Goal: Task Accomplishment & Management: Complete application form

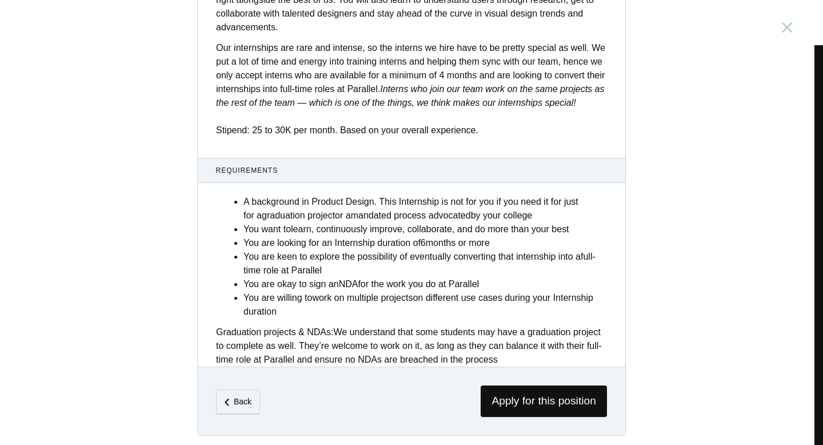
scroll to position [439, 0]
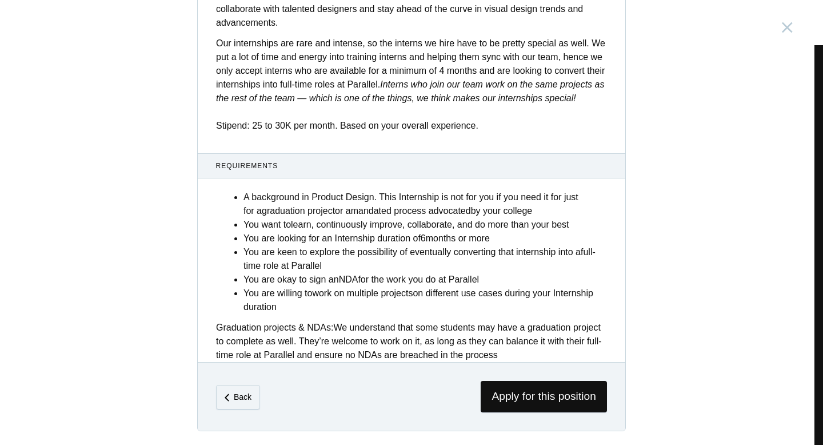
drag, startPoint x: 530, startPoint y: 354, endPoint x: 301, endPoint y: 318, distance: 231.4
click at [301, 318] on div "A background in Product Design. This Internship is not for you if you need it f…" at bounding box center [411, 272] width 427 height 178
click at [403, 310] on li "You are willing to work on multiple projects on different use cases during your…" at bounding box center [424, 299] width 363 height 27
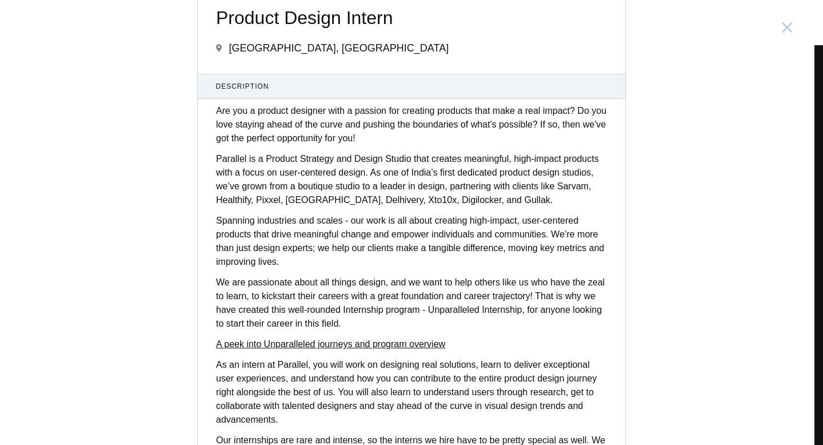
scroll to position [0, 0]
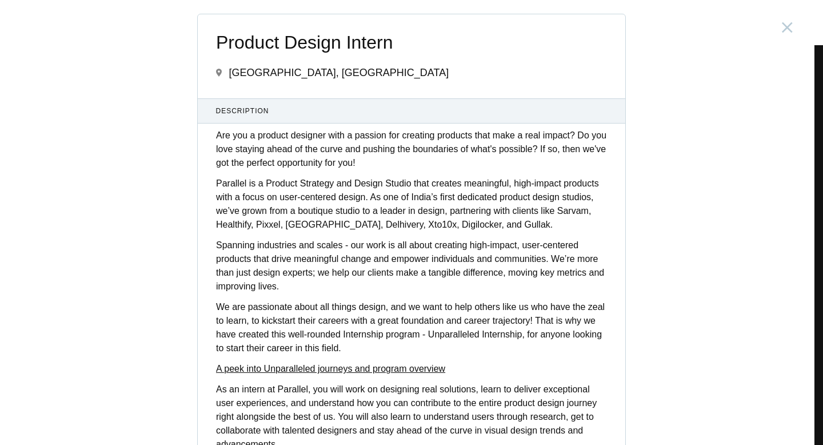
drag, startPoint x: 544, startPoint y: 357, endPoint x: 151, endPoint y: -1, distance: 531.9
copy body "Design Lead [GEOGRAPHIC_DATA], [GEOGRAPHIC_DATA] Associate Design Director [GEO…"
click at [441, 227] on p "Parallel is a Product Strategy and Design Studio that creates meaningful, high-…" at bounding box center [411, 204] width 391 height 55
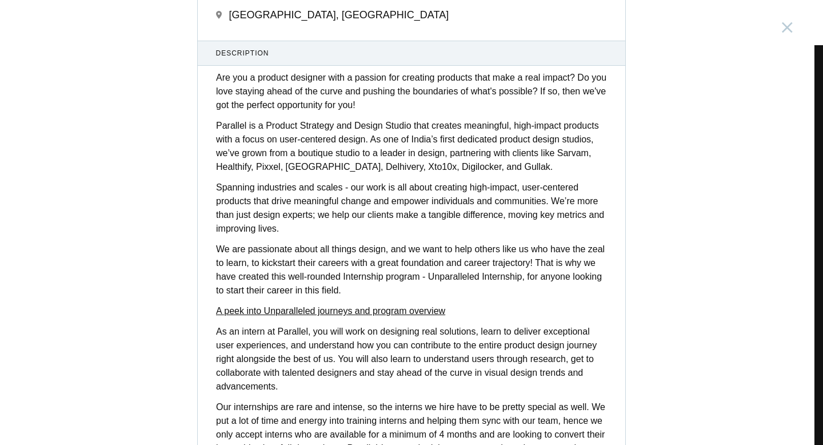
scroll to position [439, 0]
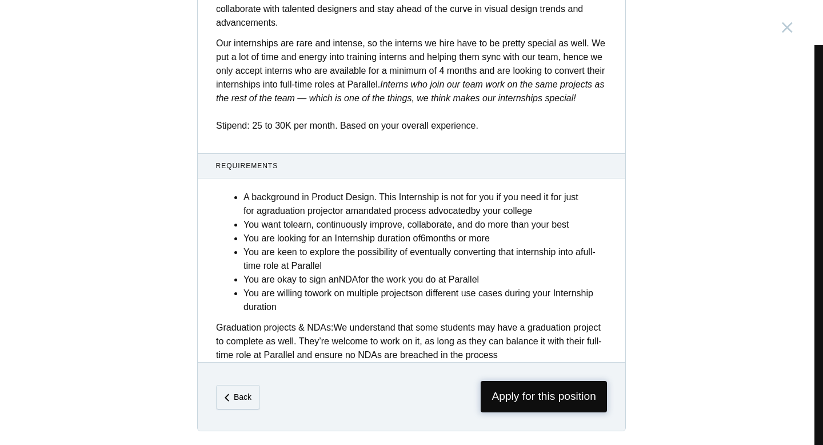
click at [543, 396] on span "Apply for this position" at bounding box center [544, 396] width 126 height 31
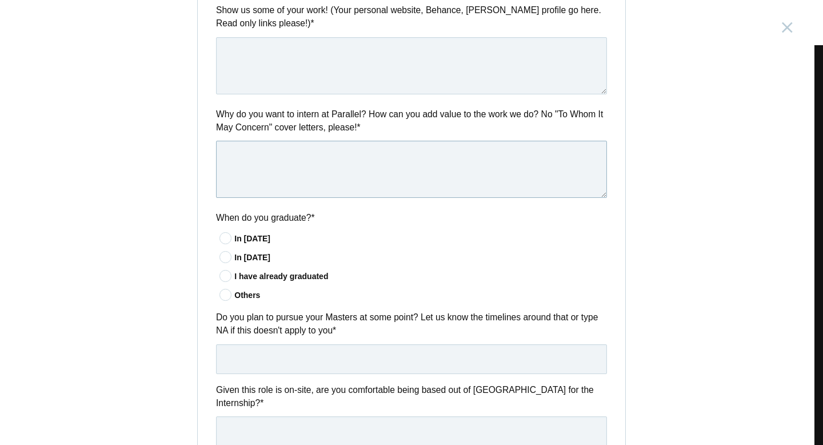
click at [326, 183] on textarea at bounding box center [411, 169] width 391 height 57
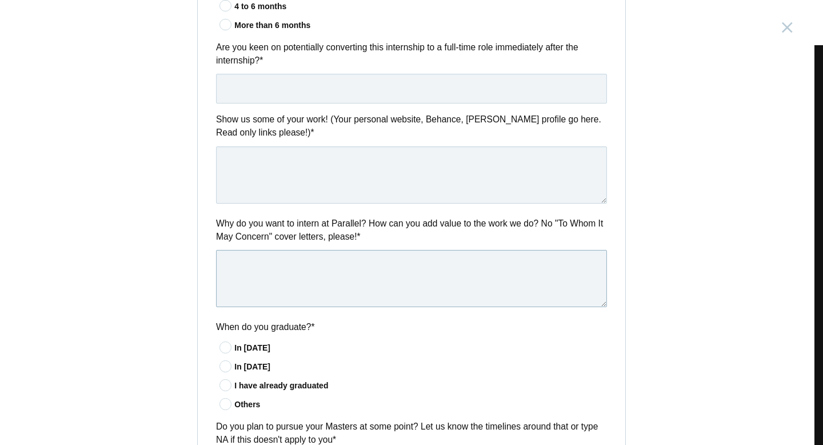
scroll to position [516, 0]
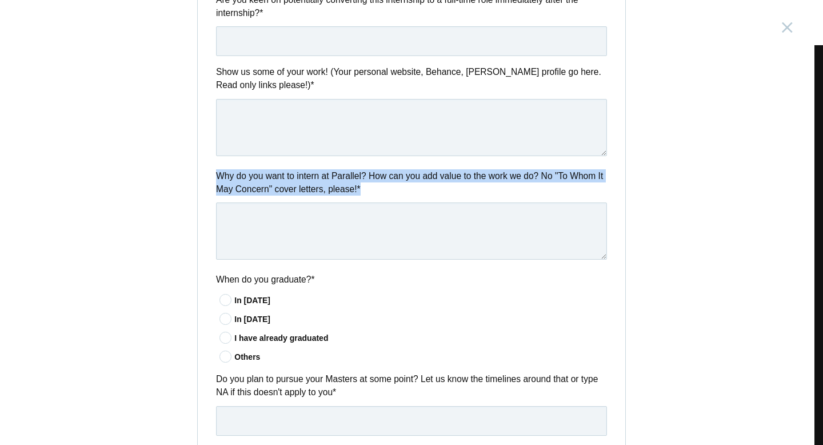
drag, startPoint x: 215, startPoint y: 174, endPoint x: 345, endPoint y: 244, distance: 147.5
click at [345, 244] on div "Why do you want to intern at Parallel? How can you add value to the work we do?…" at bounding box center [411, 216] width 427 height 94
copy label "Why do you want to intern at Parallel? How can you add value to the work we do?…"
click at [357, 274] on div "Questions How long can you intern for? * Less than 4 months 4 to 6 months More …" at bounding box center [411, 287] width 427 height 821
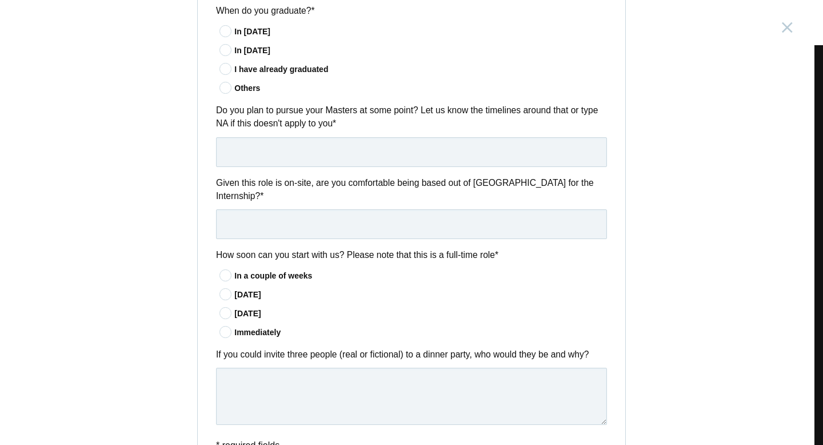
scroll to position [858, 0]
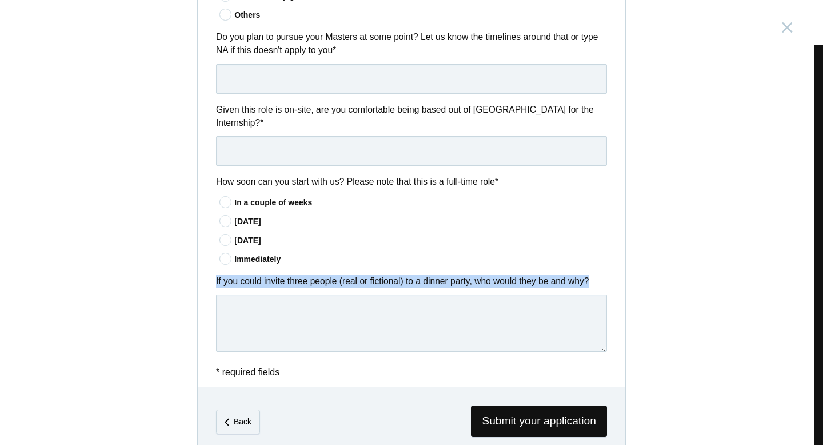
drag, startPoint x: 210, startPoint y: 282, endPoint x: 647, endPoint y: 295, distance: 437.3
click at [647, 296] on div "Product Design Intern [GEOGRAPHIC_DATA], [GEOGRAPHIC_DATA] Submitting form fail…" at bounding box center [411, 222] width 823 height 445
copy div "If you could invite three people (real or fictional) to a dinner party, who wou…"
click at [647, 295] on div "Product Design Intern [GEOGRAPHIC_DATA], [GEOGRAPHIC_DATA] Submitting form fail…" at bounding box center [411, 222] width 823 height 445
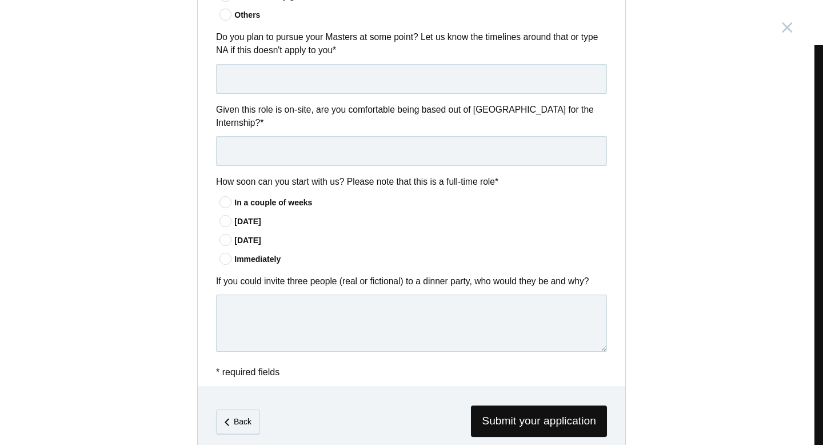
scroll to position [886, 0]
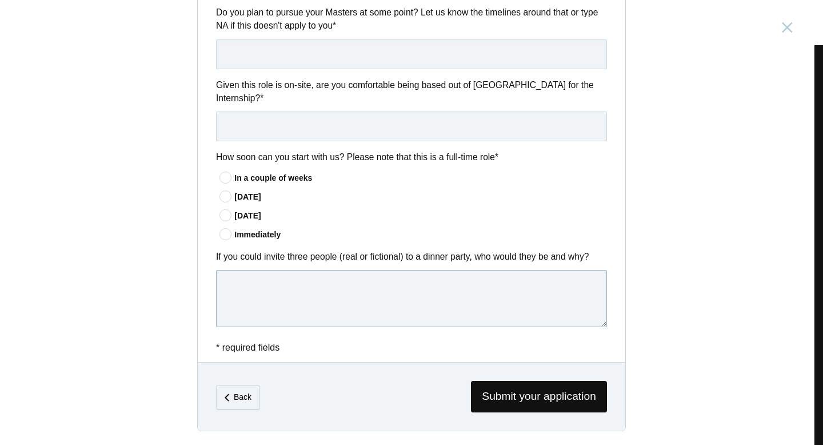
click at [243, 291] on textarea at bounding box center [411, 298] width 391 height 57
paste textarea "[PERSON_NAME], for her mastery of storytelling and emotional connection. The wa…"
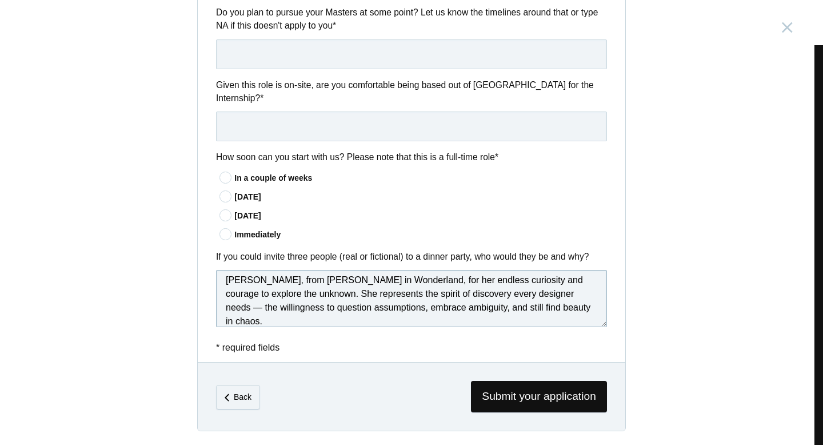
scroll to position [141, 0]
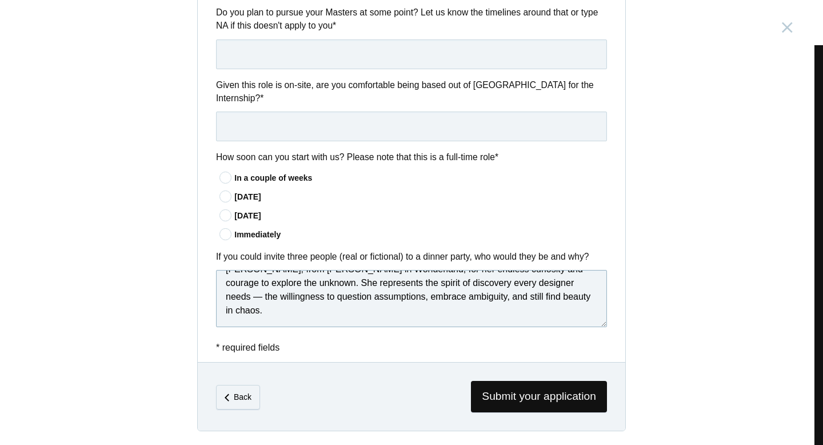
click at [518, 298] on textarea "[PERSON_NAME], for her mastery of storytelling and emotional connection. The wa…" at bounding box center [411, 298] width 391 height 57
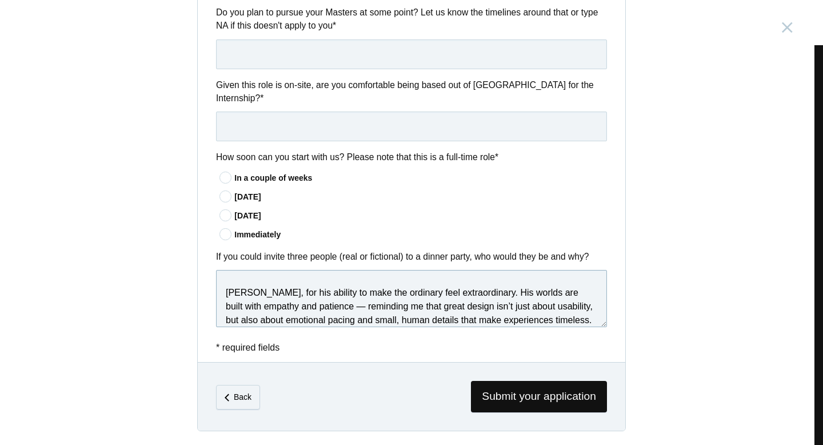
scroll to position [62, 0]
click at [362, 307] on textarea "[PERSON_NAME], for her mastery of storytelling and emotional connection. The wa…" at bounding box center [411, 298] width 391 height 57
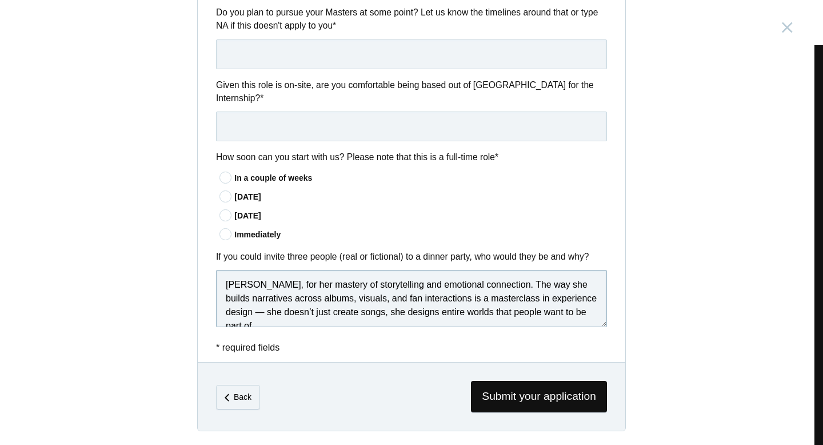
scroll to position [0, 0]
click at [311, 314] on textarea "[PERSON_NAME], for her mastery of storytelling and emotional connection. The wa…" at bounding box center [411, 298] width 391 height 57
click at [306, 313] on textarea "[PERSON_NAME], for her mastery of storytelling and emotional connection. The wa…" at bounding box center [411, 298] width 391 height 57
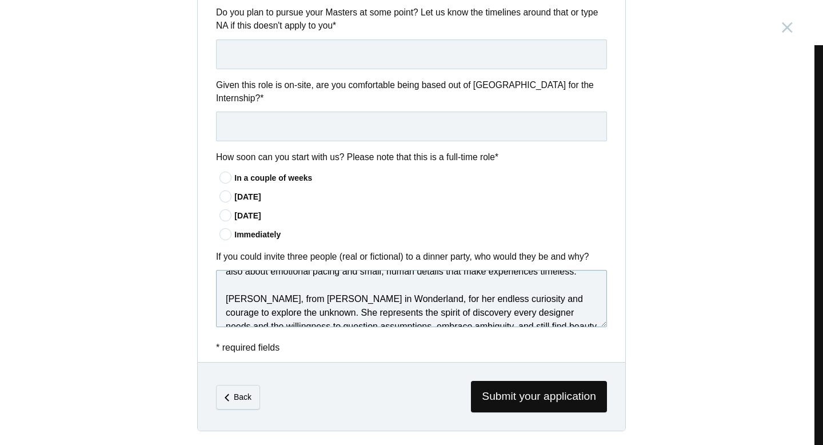
scroll to position [141, 0]
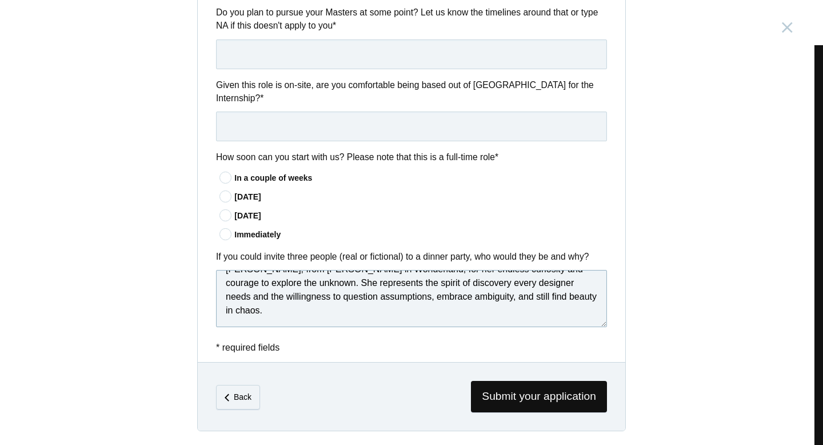
type textarea "[PERSON_NAME], for her mastery of storytelling and emotional connection. The wa…"
click at [221, 179] on icon at bounding box center [225, 177] width 21 height 7
click at [0, 0] on input"] "In a couple of weeks" at bounding box center [0, 0] width 0 height 0
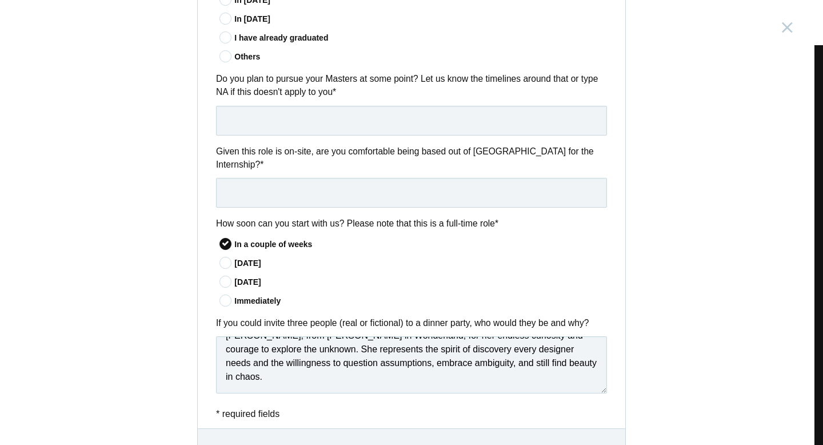
scroll to position [798, 0]
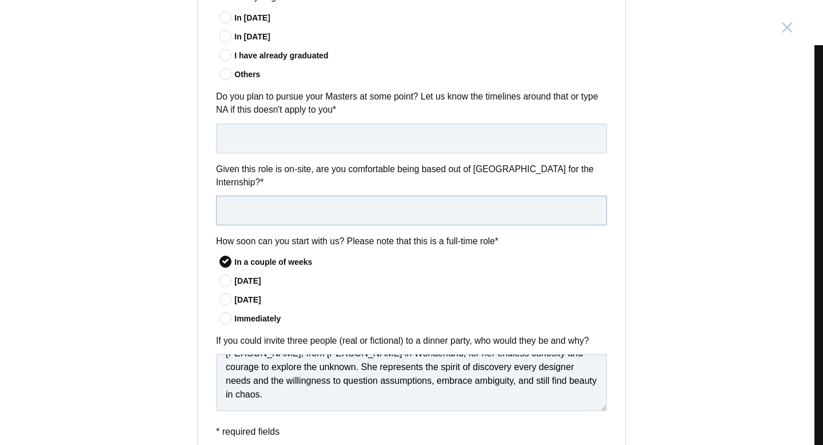
click at [301, 221] on input "text" at bounding box center [411, 210] width 391 height 30
type input "yes"
click at [289, 142] on input "text" at bounding box center [411, 138] width 391 height 30
drag, startPoint x: 300, startPoint y: 139, endPoint x: 319, endPoint y: 139, distance: 19.4
click at [319, 139] on input "Yes, probably after 1.5 - 2 years in [DATE]" at bounding box center [411, 138] width 391 height 30
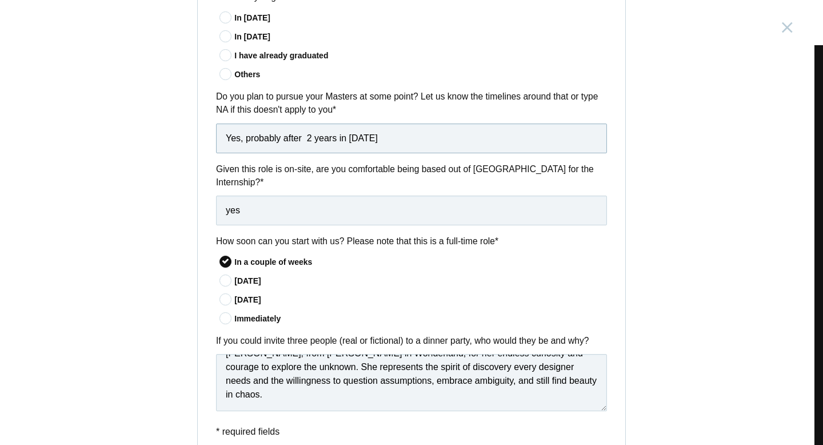
click at [389, 134] on input "Yes, probably after 2 years in [DATE]" at bounding box center [411, 138] width 391 height 30
drag, startPoint x: 371, startPoint y: 139, endPoint x: 339, endPoint y: 140, distance: 31.4
click at [339, 140] on input "Yes, probably after 2 years in [DATE]" at bounding box center [411, 138] width 391 height 30
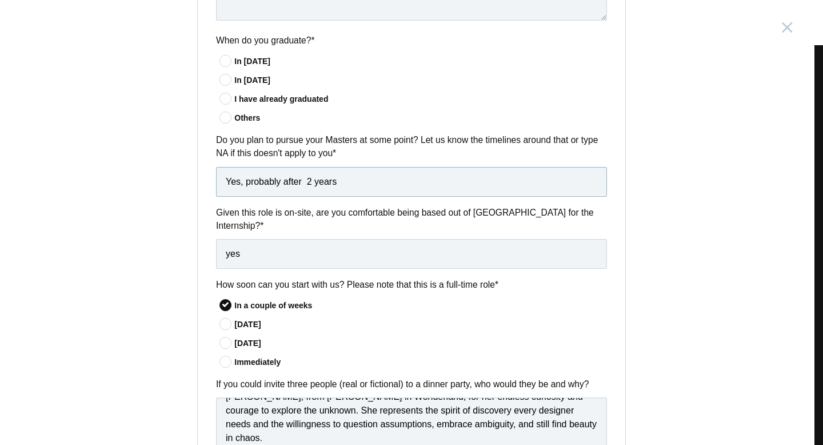
scroll to position [753, 0]
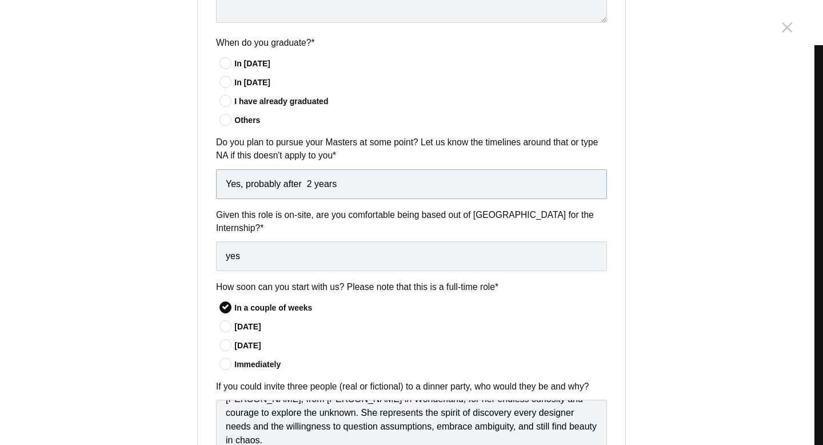
type input "Yes, probably after 2 years"
click at [227, 78] on icon at bounding box center [225, 81] width 21 height 7
click at [0, 0] on input"] "In [DATE]" at bounding box center [0, 0] width 0 height 0
click at [219, 64] on icon at bounding box center [225, 62] width 21 height 7
click at [0, 0] on input"] "In [DATE]" at bounding box center [0, 0] width 0 height 0
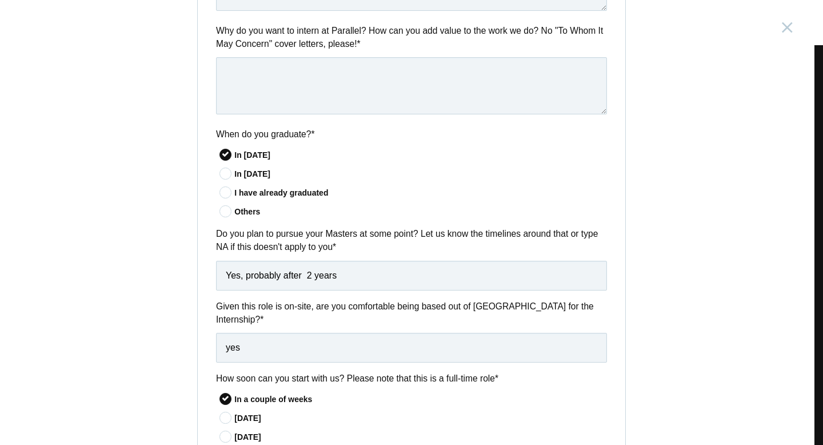
scroll to position [641, 0]
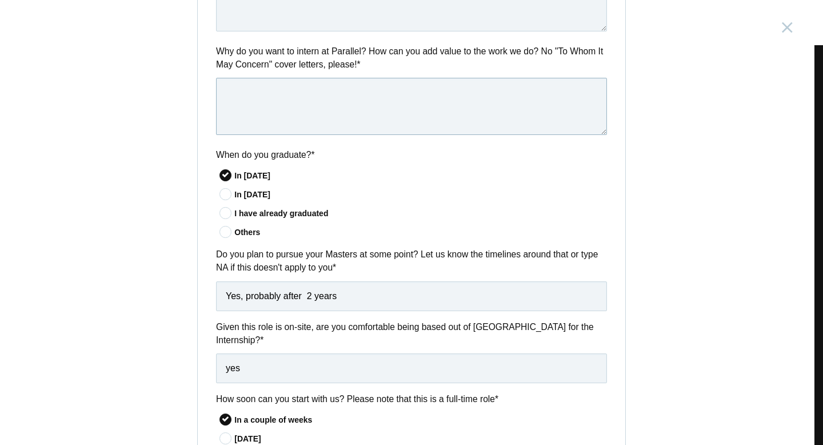
click at [264, 83] on textarea at bounding box center [411, 106] width 391 height 57
click at [260, 94] on textarea at bounding box center [411, 106] width 391 height 57
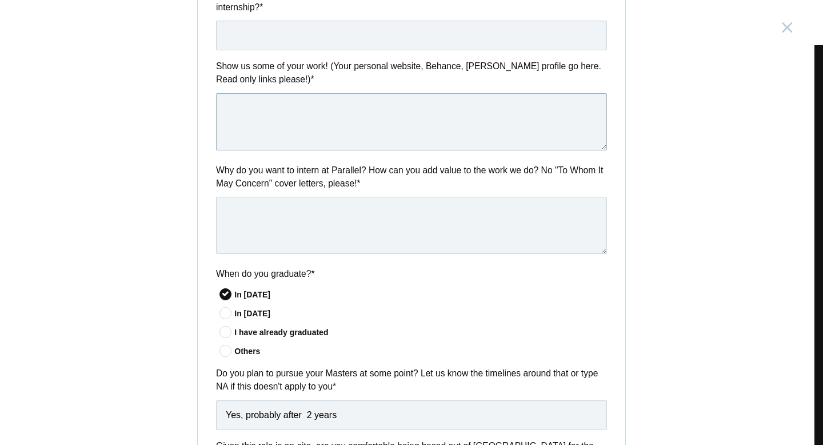
click at [258, 115] on textarea at bounding box center [411, 121] width 391 height 57
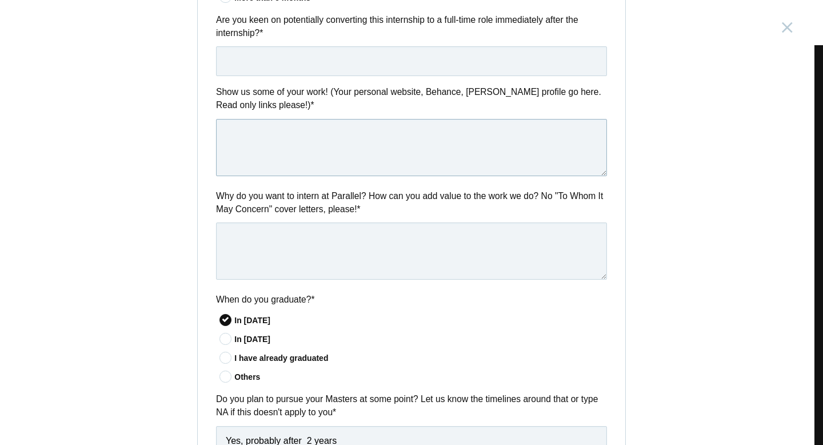
scroll to position [489, 0]
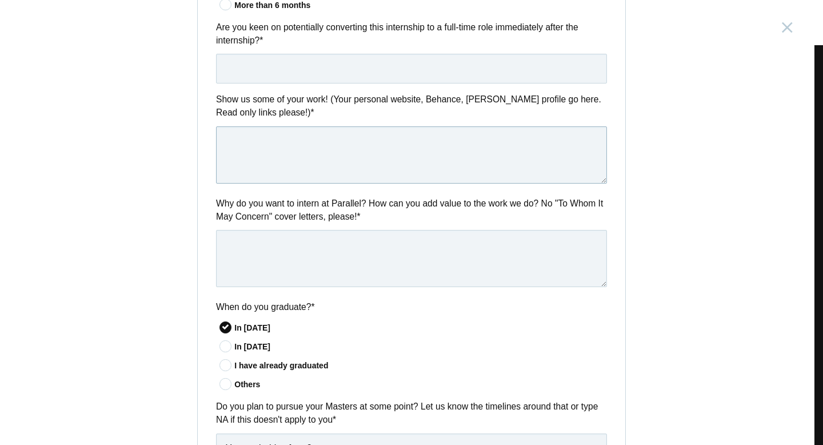
paste textarea "[PERSON_NAME], for her mastery of storytelling and emotional connection. The wa…"
type textarea "[PERSON_NAME], for her mastery of storytelling and emotional connection. The wa…"
paste textarea "[URL][DOMAIN_NAME]"
type textarea "[URL][DOMAIN_NAME]"
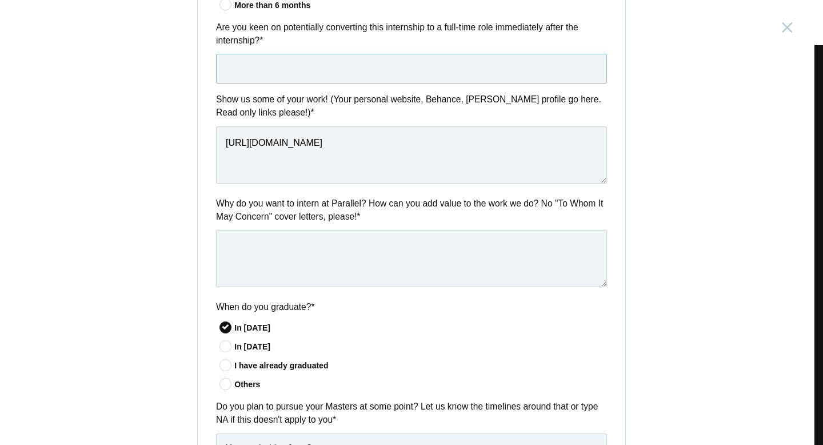
click at [309, 76] on input "text" at bounding box center [411, 69] width 391 height 30
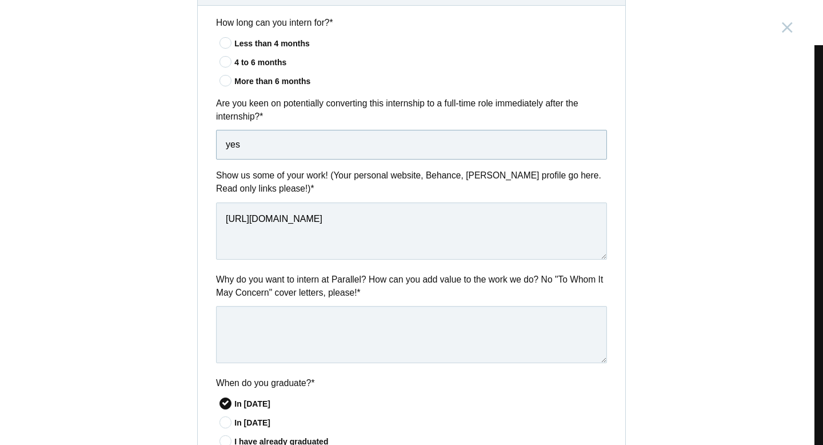
scroll to position [409, 0]
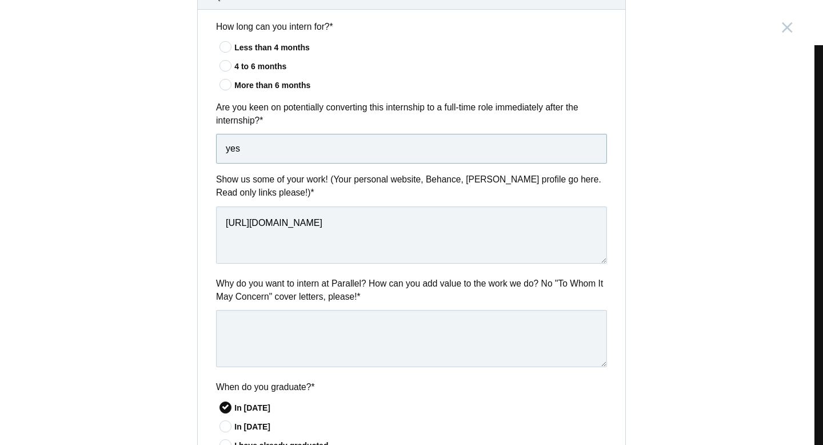
type input "yes"
click at [223, 63] on icon at bounding box center [225, 65] width 21 height 7
click at [0, 0] on input"] "4 to 6 months" at bounding box center [0, 0] width 0 height 0
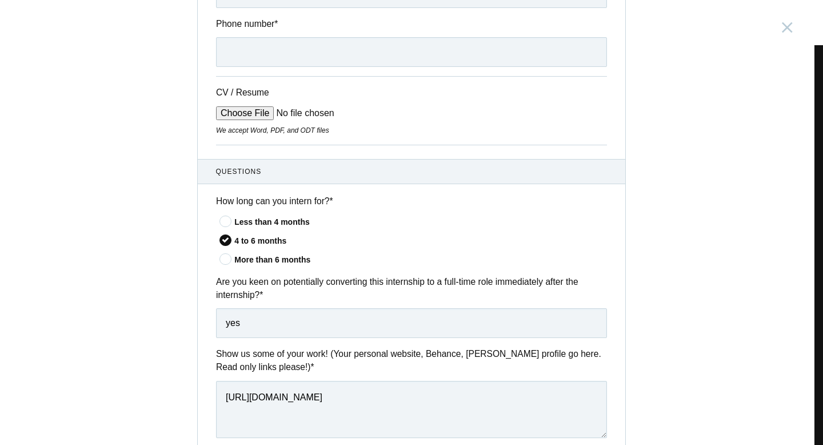
scroll to position [226, 0]
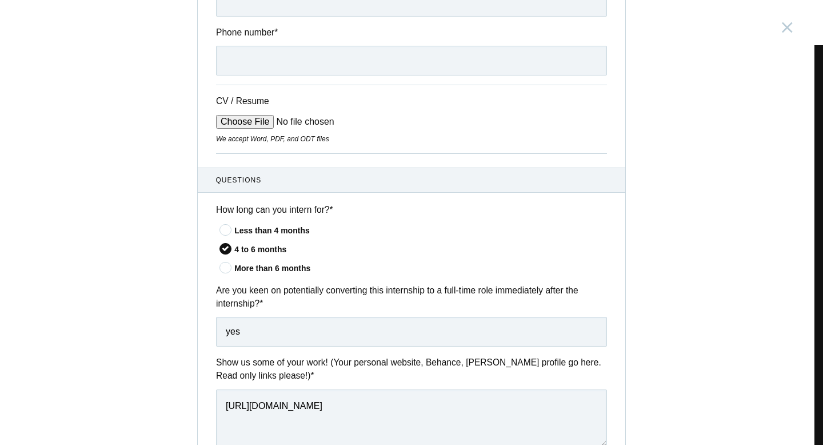
click at [251, 123] on input "CV / Resume" at bounding box center [302, 122] width 173 height 14
type input "C:\fakepath\UX_UI Designer - [PERSON_NAME].pdf"
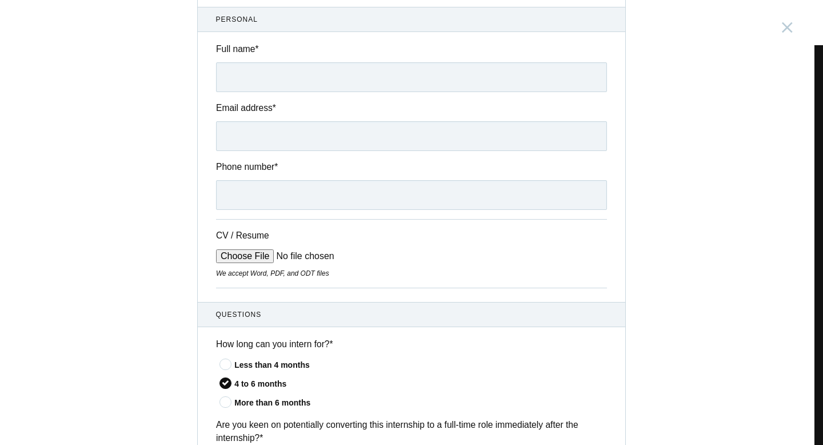
scroll to position [0, 0]
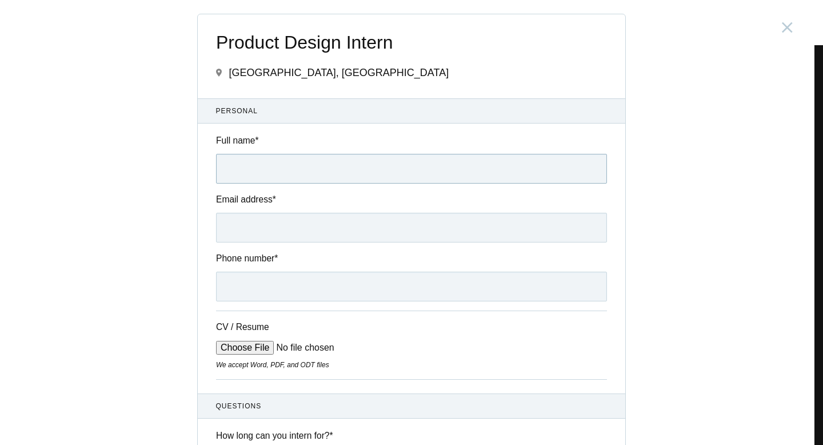
click at [270, 173] on input "Full name *" at bounding box center [411, 169] width 391 height 30
type input "[PERSON_NAME]"
type input "[EMAIL_ADDRESS][DOMAIN_NAME]"
type input "[PHONE_NUMBER]"
click at [229, 167] on input "[PERSON_NAME]" at bounding box center [411, 169] width 391 height 30
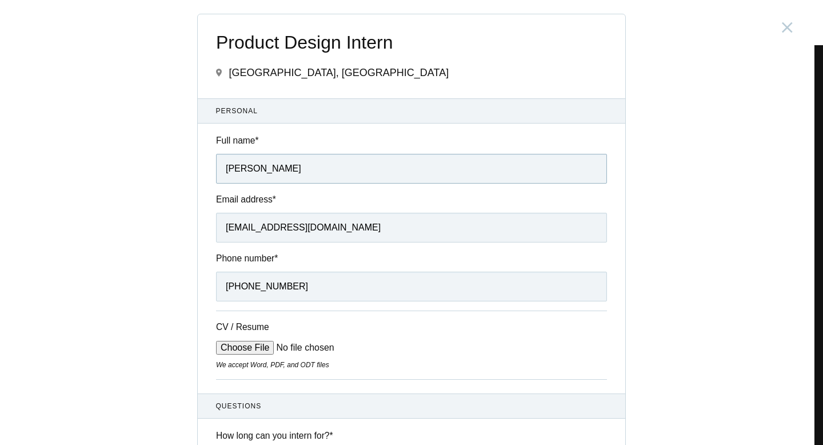
click at [251, 170] on input "[PERSON_NAME]" at bounding box center [411, 169] width 391 height 30
type input "[PERSON_NAME]"
click at [346, 301] on input "[PHONE_NUMBER]" at bounding box center [411, 286] width 391 height 30
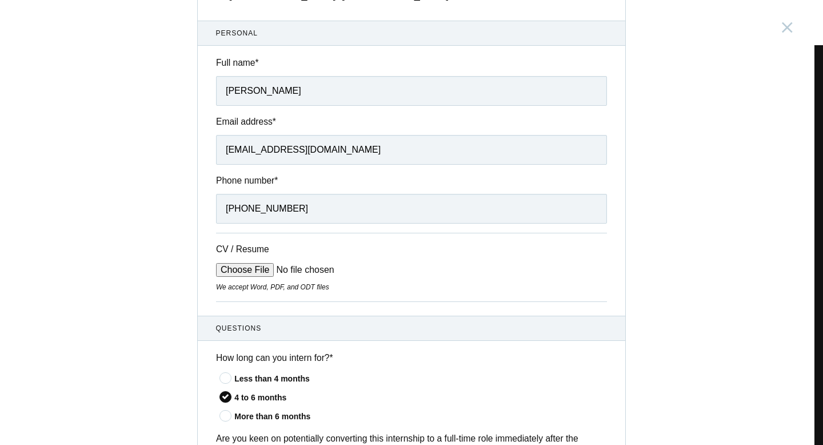
click at [457, 292] on div "We accept Word, PDF, and ODT files" at bounding box center [411, 287] width 391 height 10
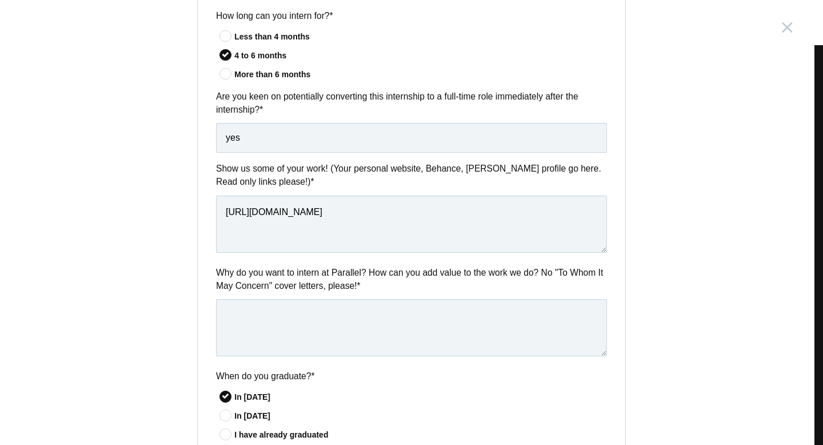
scroll to position [435, 0]
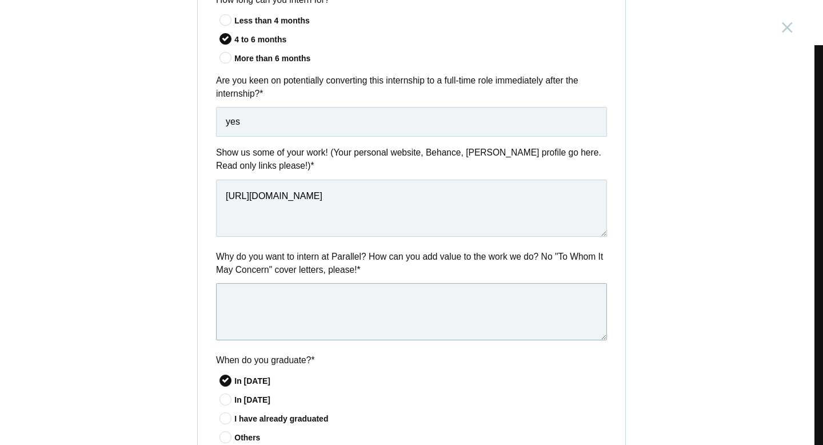
click at [382, 297] on textarea at bounding box center [411, 311] width 391 height 57
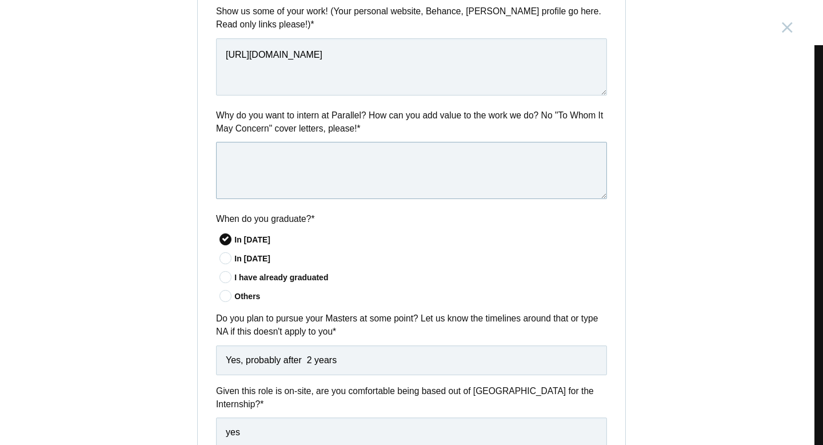
scroll to position [564, 0]
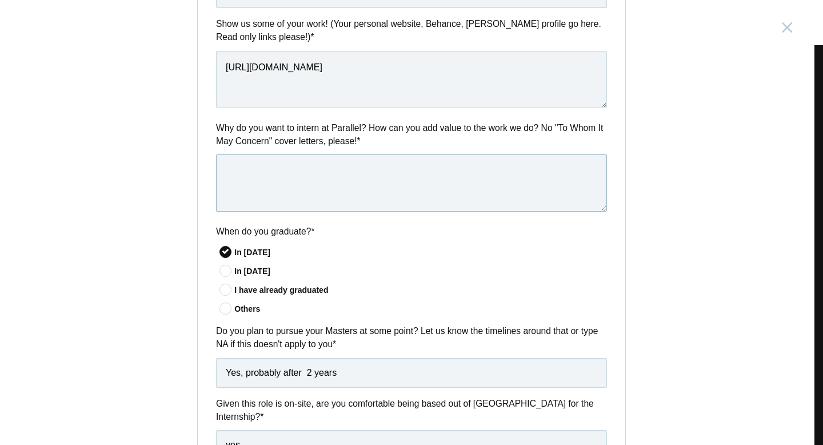
paste textarea "Parallel’s work resonates with the kind of designer I aspire to become — one wh…"
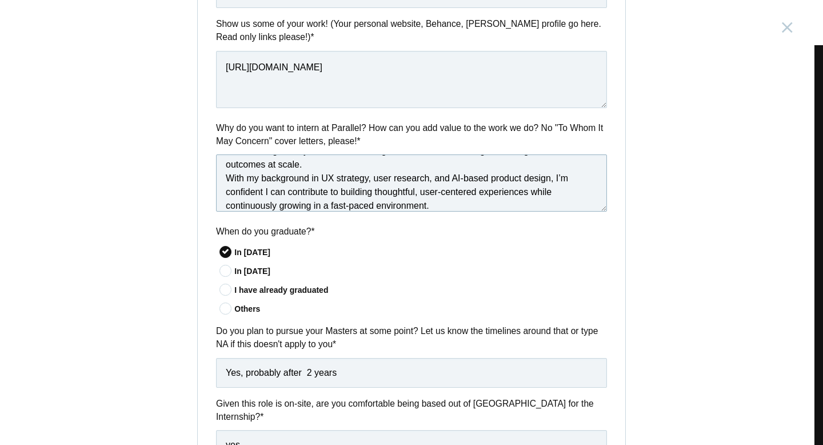
scroll to position [70, 0]
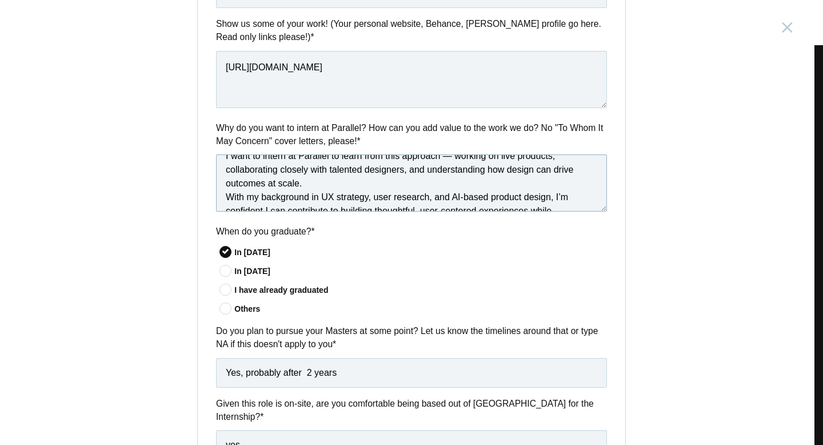
click at [222, 199] on textarea "Parallel’s work resonates with the kind of designer I aspire to become — one wh…" at bounding box center [411, 182] width 391 height 57
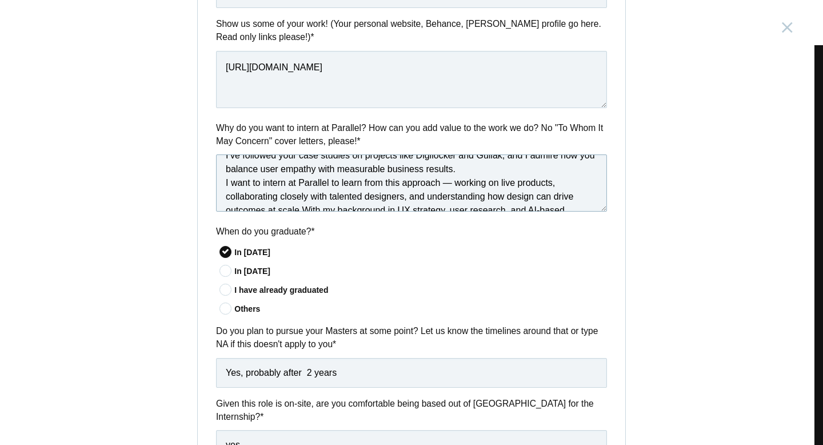
scroll to position [42, 0]
click at [450, 185] on textarea "Parallel’s work resonates with the kind of designer I aspire to become — one wh…" at bounding box center [411, 182] width 391 height 57
click at [221, 185] on textarea "Parallel’s work resonates with the kind of designer I aspire to become — one wh…" at bounding box center [411, 182] width 391 height 57
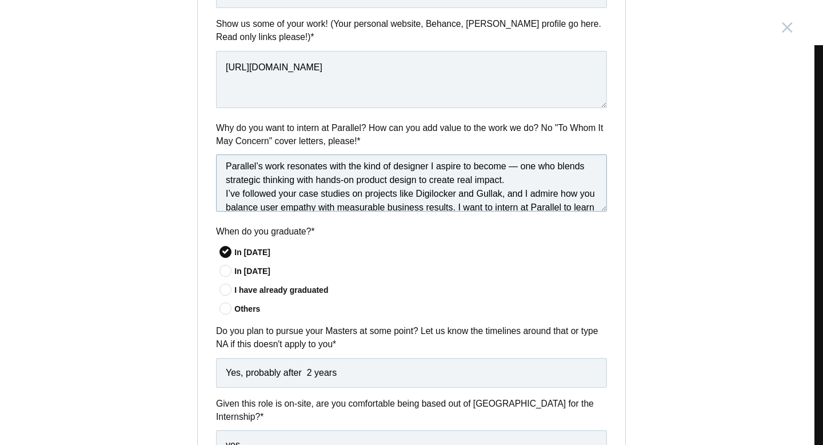
scroll to position [0, 0]
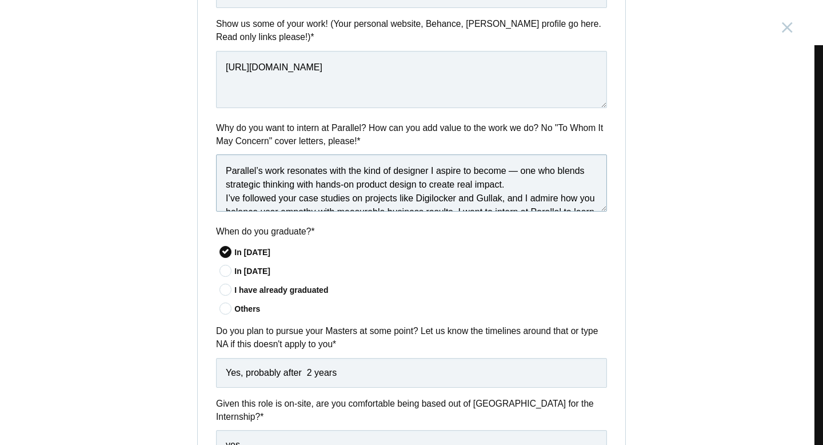
click at [219, 198] on textarea "Parallel’s work resonates with the kind of designer I aspire to become — one wh…" at bounding box center [411, 182] width 391 height 57
click at [512, 170] on textarea "Parallel’s work resonates with the kind of designer I aspire to become — one wh…" at bounding box center [411, 182] width 391 height 57
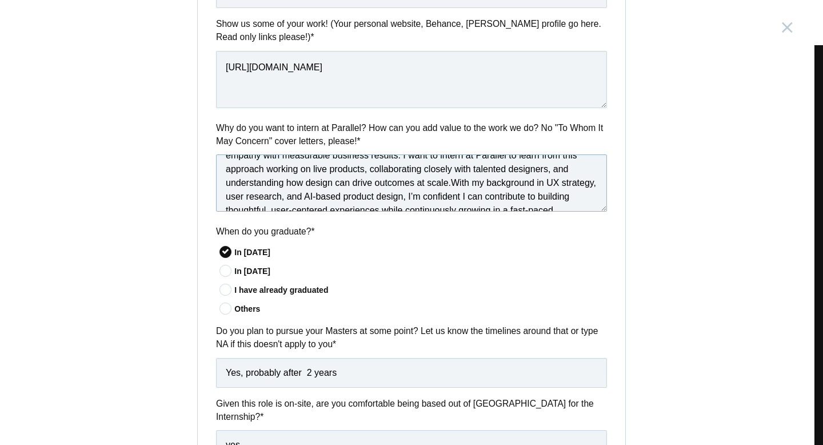
scroll to position [86, 0]
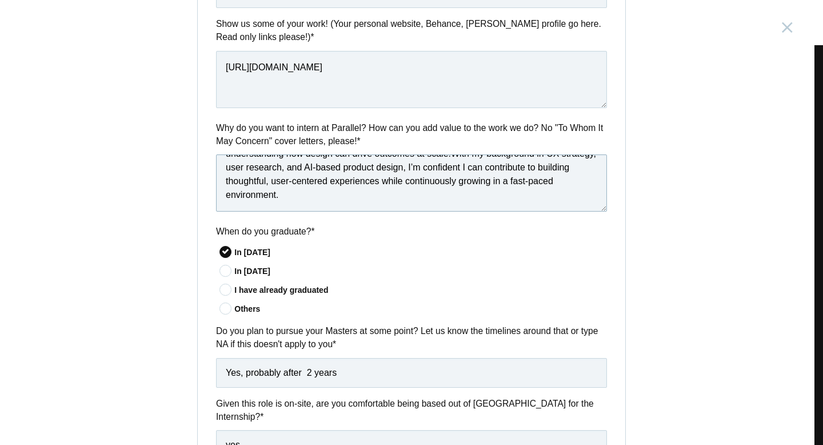
click at [319, 196] on textarea "Parallel’s work resonates with the kind of designer I aspire to become one who …" at bounding box center [411, 182] width 391 height 57
paste textarea "My strength lies in combining strategic UX thinking with practical design execu…"
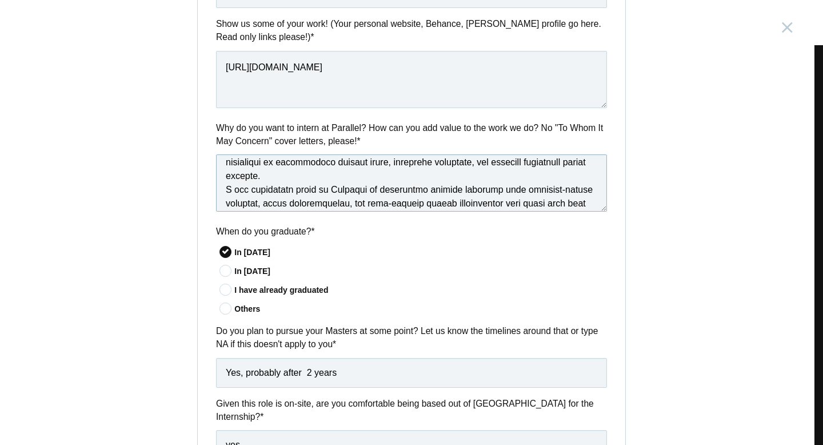
scroll to position [175, 0]
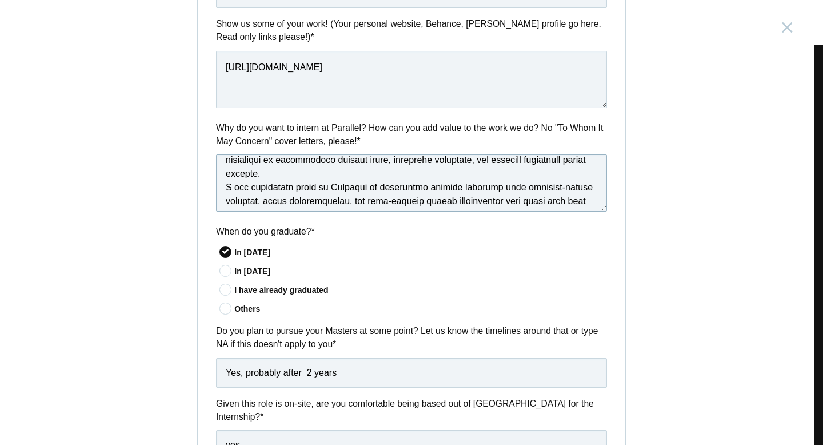
click at [222, 193] on textarea at bounding box center [411, 182] width 391 height 57
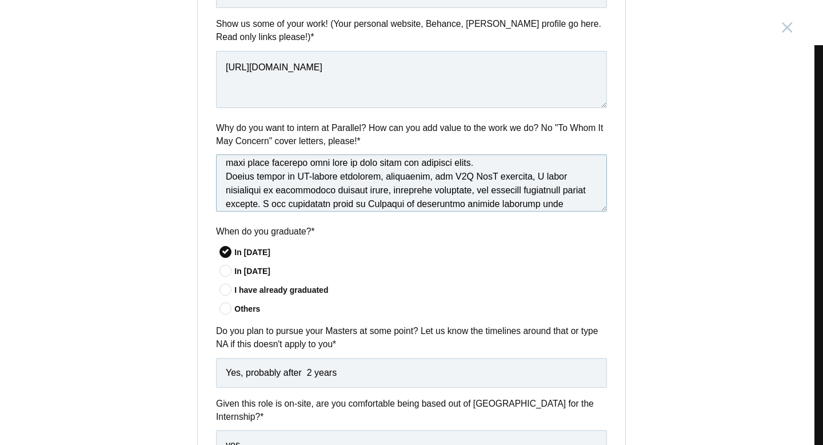
scroll to position [0, 0]
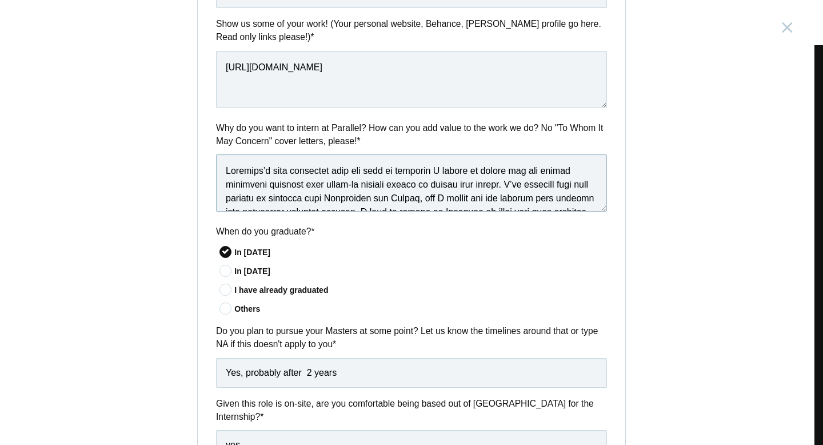
type textarea "Loremips’d sita consectet adip eli sedd ei temporin U labore et dolore mag ali …"
click at [420, 255] on div "In [DATE]" at bounding box center [420, 252] width 373 height 12
click at [0, 0] on input"] "In [DATE]" at bounding box center [0, 0] width 0 height 0
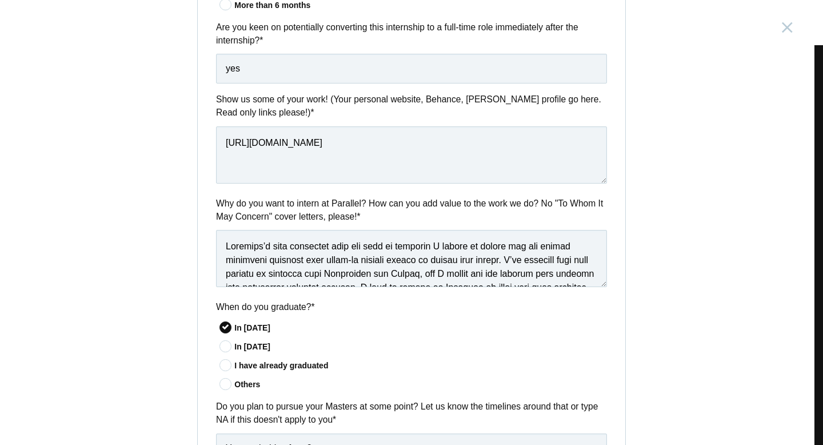
scroll to position [886, 0]
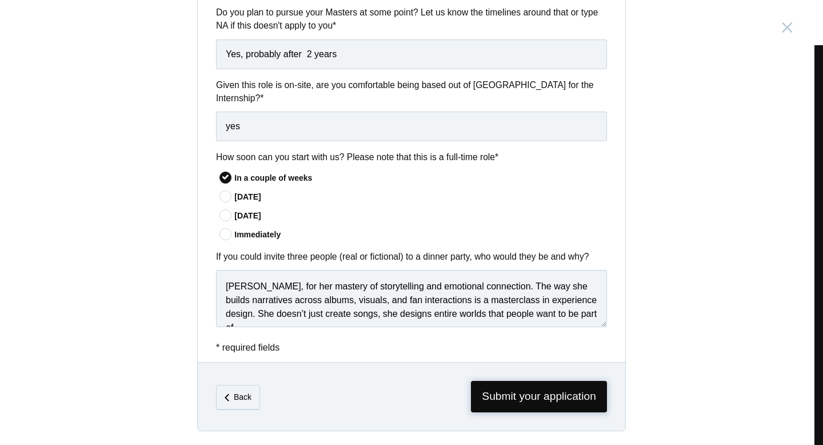
click at [510, 402] on span "Submit your application" at bounding box center [539, 396] width 136 height 31
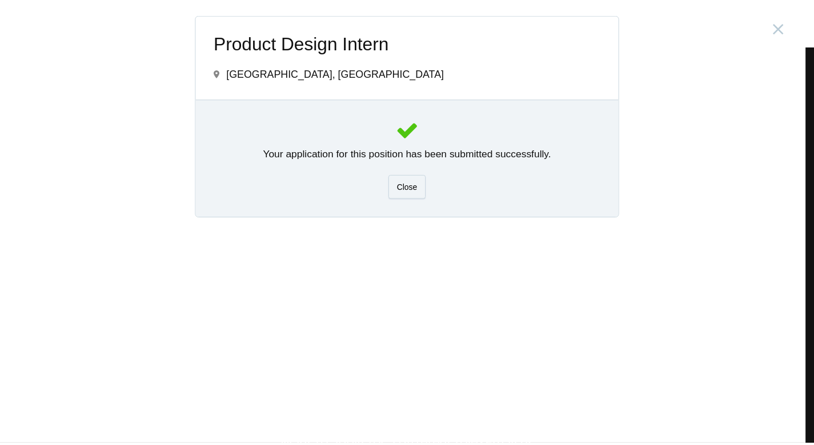
scroll to position [0, 0]
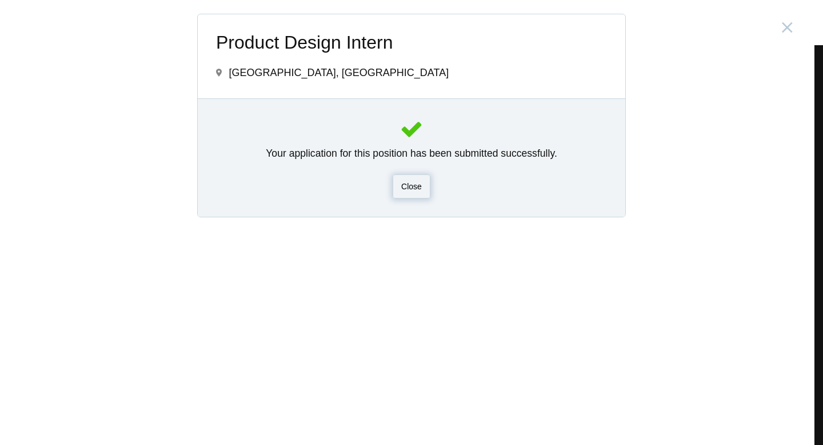
click at [408, 190] on div "Close" at bounding box center [412, 186] width 38 height 24
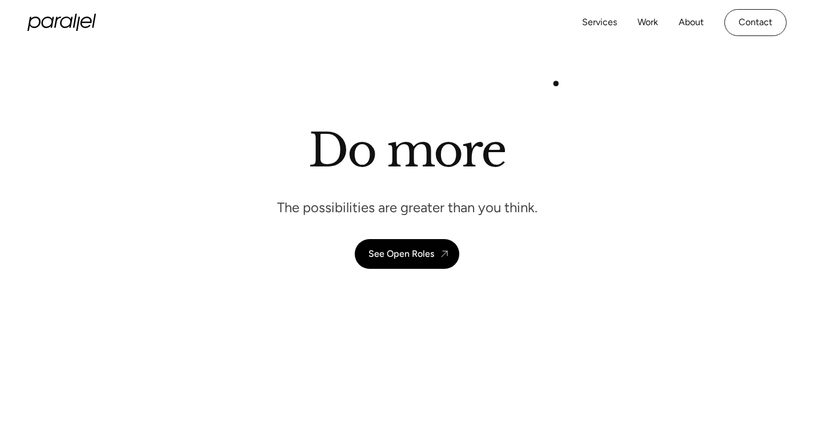
click at [555, 86] on header "Do more The possibilities are greater than you think. See Open Roles" at bounding box center [407, 202] width 814 height 315
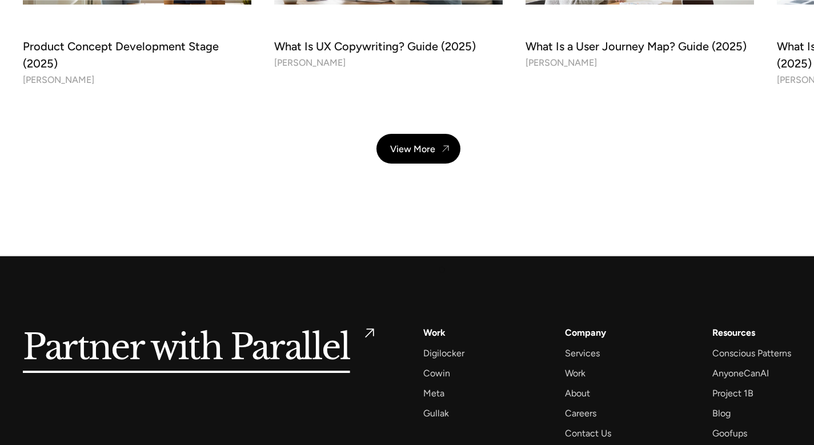
scroll to position [4096, 0]
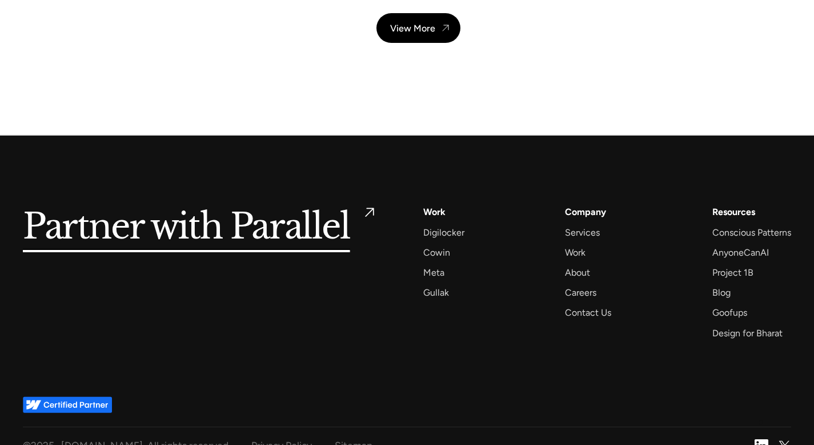
click at [761, 439] on img at bounding box center [762, 446] width 14 height 14
click at [762, 439] on img at bounding box center [762, 446] width 14 height 14
